Goal: Task Accomplishment & Management: Complete application form

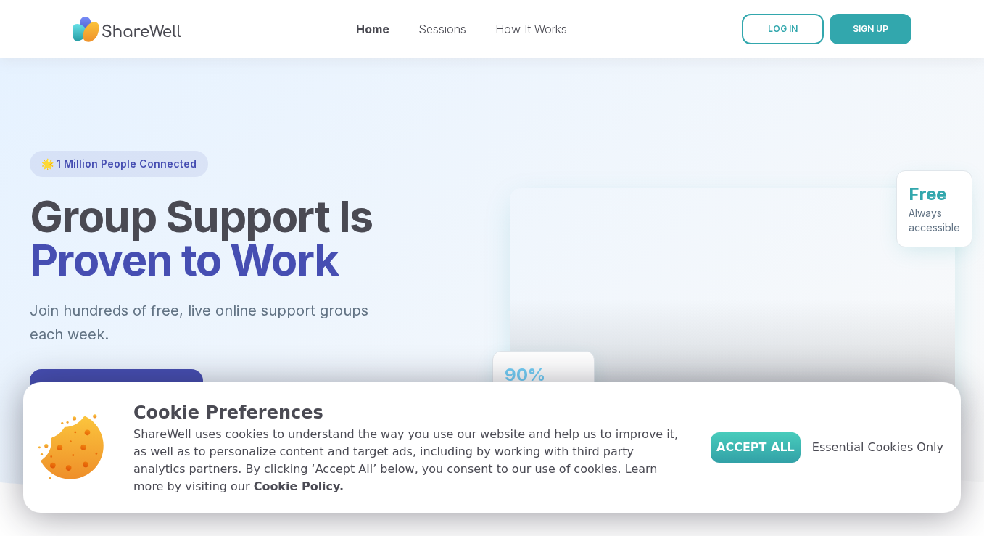
click at [761, 454] on span "Accept All" at bounding box center [755, 447] width 78 height 17
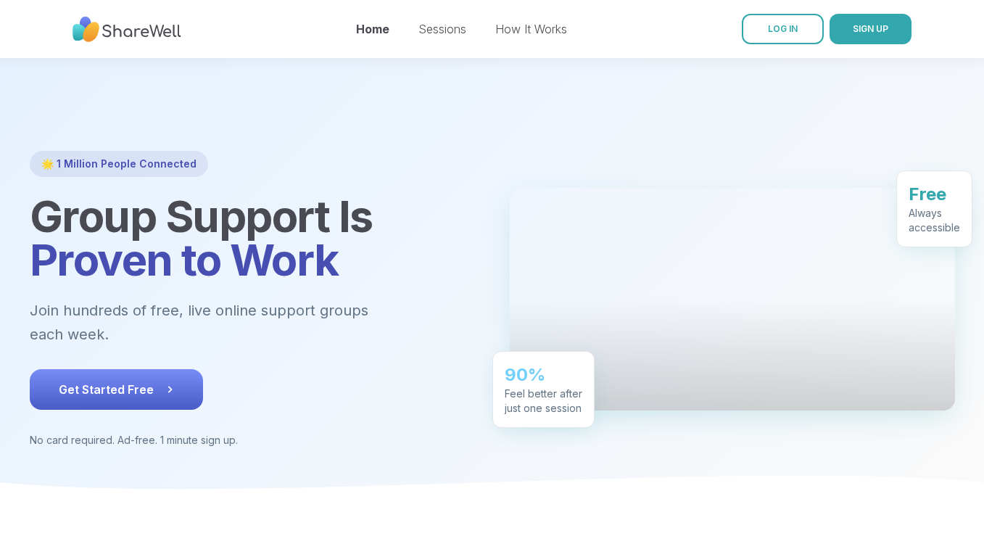
click at [174, 369] on button "Get Started Free" at bounding box center [116, 389] width 173 height 41
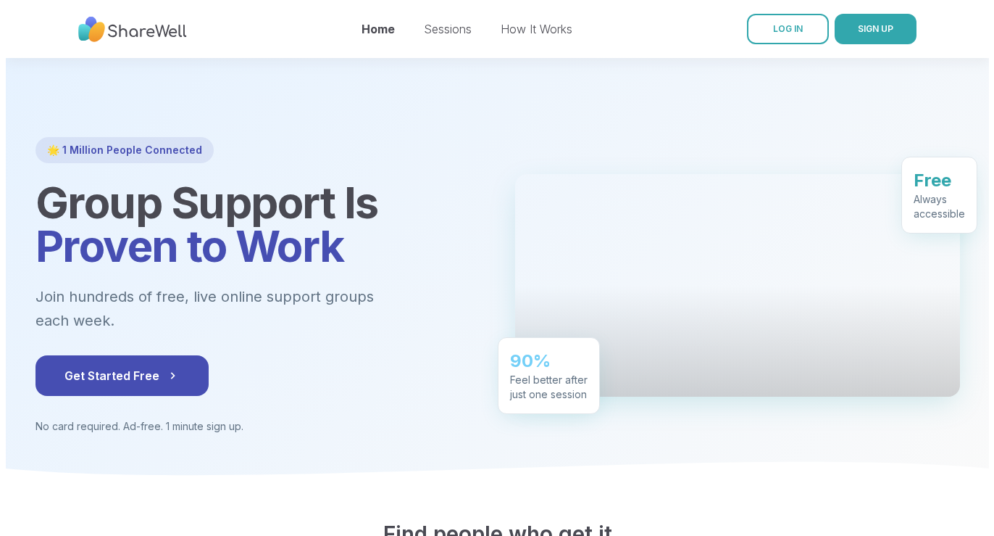
scroll to position [14, 0]
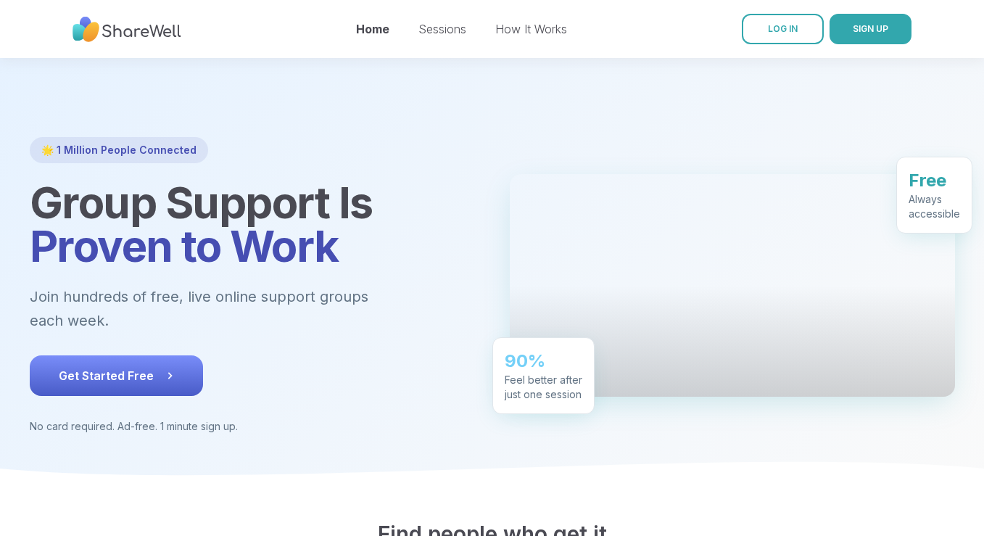
click at [104, 367] on span "Get Started Free" at bounding box center [116, 375] width 115 height 17
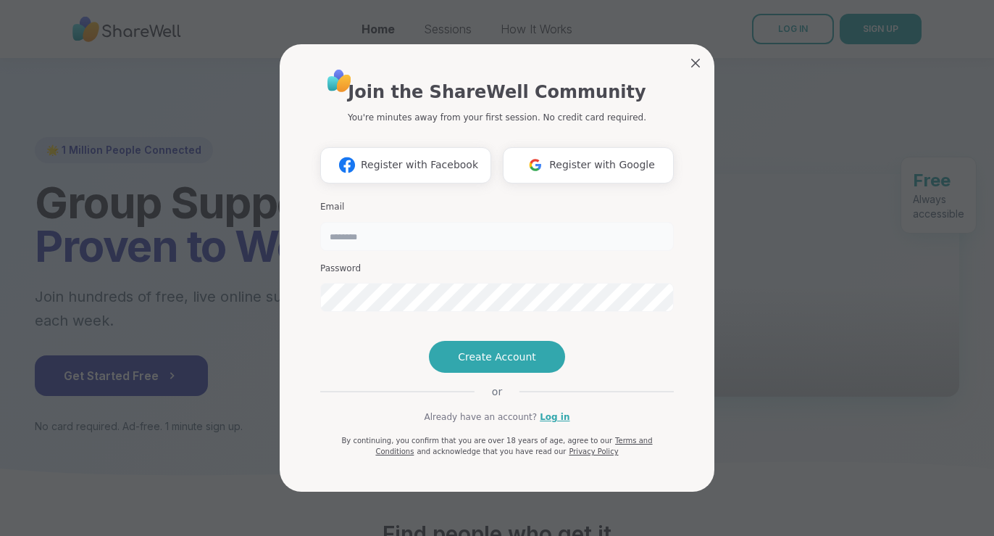
click at [349, 222] on input "email" at bounding box center [497, 236] width 354 height 29
type input "**********"
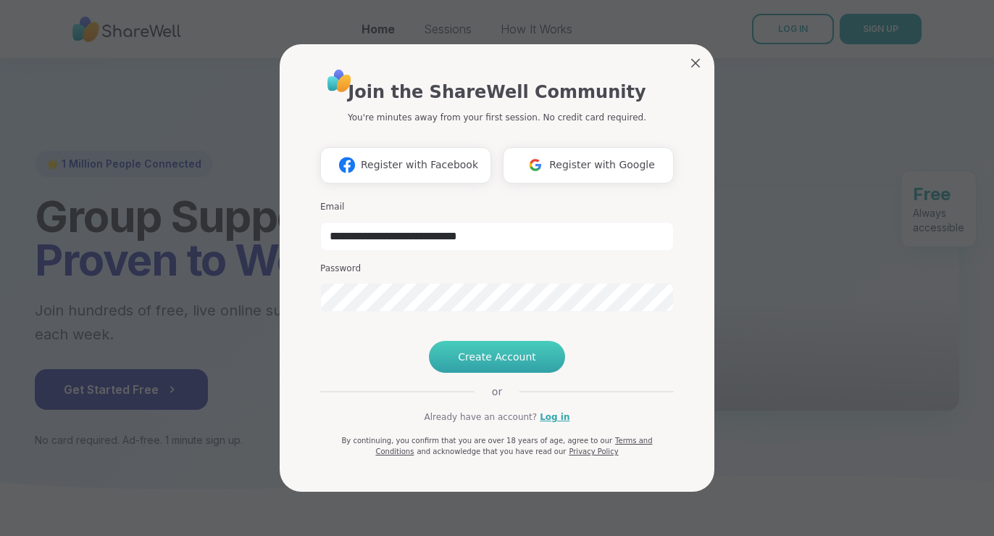
click at [489, 364] on span "Create Account" at bounding box center [497, 356] width 78 height 14
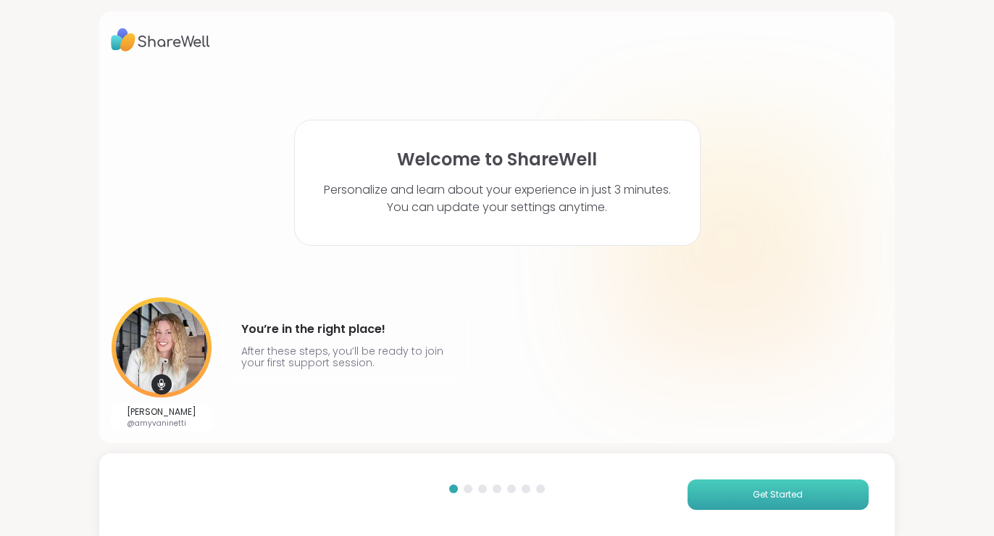
click at [774, 488] on span "Get Started" at bounding box center [778, 494] width 50 height 13
